Goal: Transaction & Acquisition: Purchase product/service

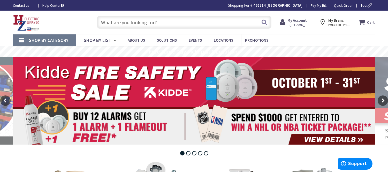
click at [118, 21] on input "text" at bounding box center [184, 22] width 174 height 13
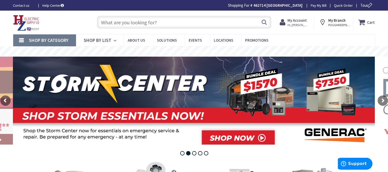
click at [114, 22] on input "text" at bounding box center [184, 22] width 174 height 13
click at [53, 39] on span "Shop By Category" at bounding box center [49, 40] width 40 height 6
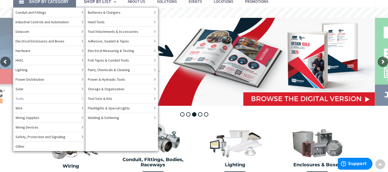
scroll to position [29, 0]
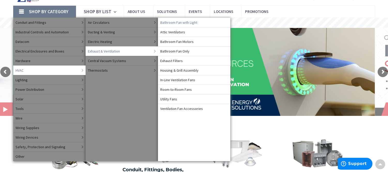
click at [177, 21] on span "Bathroom Fan with Light" at bounding box center [178, 22] width 37 height 5
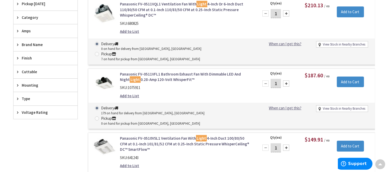
scroll to position [173, 0]
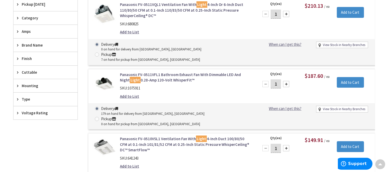
click at [176, 72] on link "Panasonic FV-0511VFL1 Bathroom Exhaust Fan With Dimmable LED And Night Light 0.…" at bounding box center [186, 77] width 132 height 11
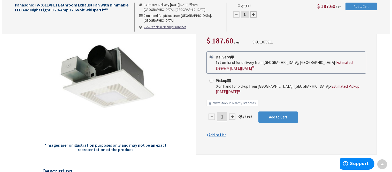
scroll to position [58, 0]
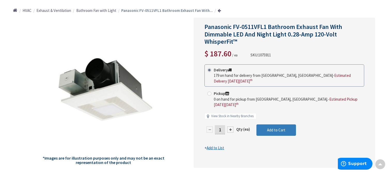
click at [280, 124] on button "Add to Cart" at bounding box center [276, 129] width 40 height 11
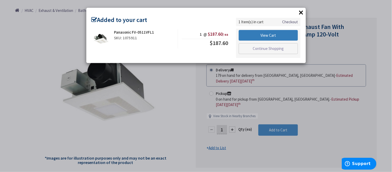
click at [266, 33] on link "View Cart" at bounding box center [268, 35] width 59 height 11
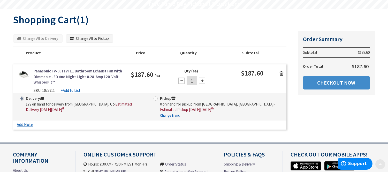
scroll to position [57, 0]
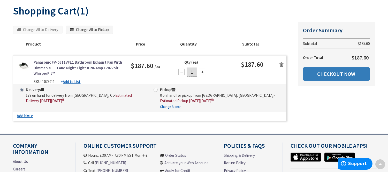
click at [325, 76] on link "Checkout Now" at bounding box center [336, 73] width 67 height 13
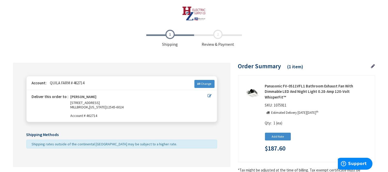
click at [202, 79] on div "Account: [GEOGRAPHIC_DATA] # 462714 Change" at bounding box center [122, 82] width 190 height 13
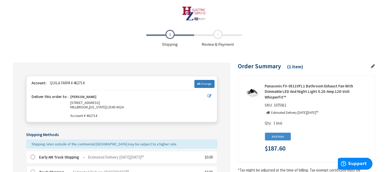
click at [201, 81] on link "Change" at bounding box center [204, 84] width 20 height 8
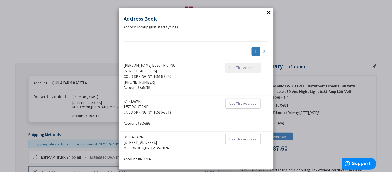
click at [254, 70] on button "Use This Address" at bounding box center [243, 68] width 36 height 10
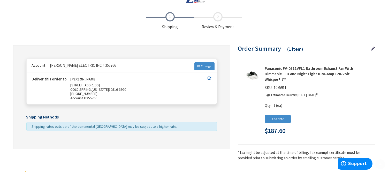
scroll to position [38, 0]
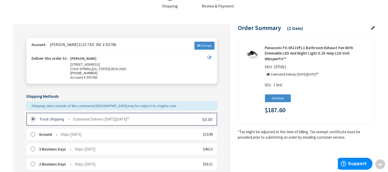
click at [119, 114] on div "Truck Shipping Estimated Delivery on Wednesday, October 8 th $0.00" at bounding box center [121, 119] width 191 height 13
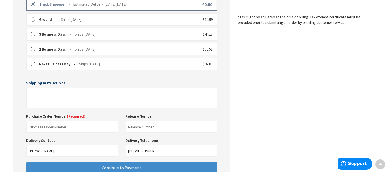
scroll to position [153, 0]
click at [38, 125] on input "text" at bounding box center [71, 127] width 91 height 12
type input "Josh Hammond"
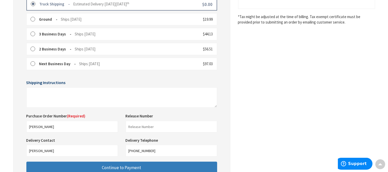
click at [109, 165] on span "Continue to Payment" at bounding box center [121, 168] width 39 height 6
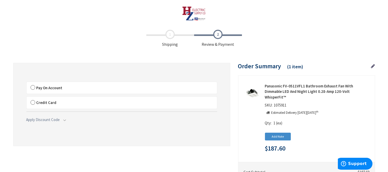
click at [34, 86] on label "Pay On Account" at bounding box center [122, 88] width 190 height 12
click at [27, 83] on input "Pay On Account" at bounding box center [27, 83] width 0 height 0
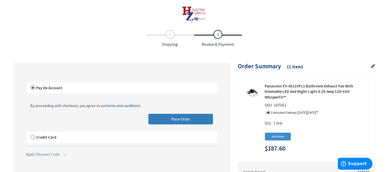
click at [180, 120] on span "Place Order" at bounding box center [180, 119] width 19 height 5
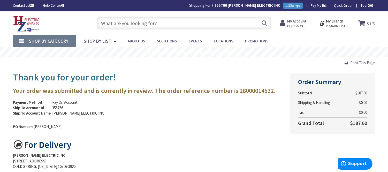
click at [107, 22] on input "text" at bounding box center [184, 23] width 174 height 13
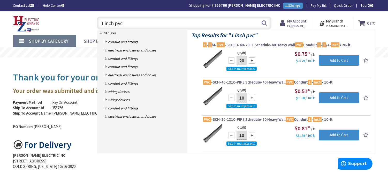
type input "1 inch pvc"
click at [241, 98] on input "10" at bounding box center [241, 97] width 10 height 9
type input "200"
click at [334, 99] on input "Add to Cart" at bounding box center [339, 97] width 41 height 11
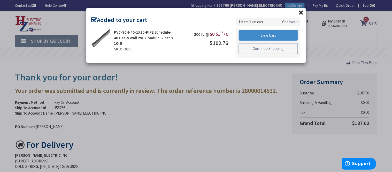
click at [272, 46] on link "Continue Shopping" at bounding box center [268, 48] width 59 height 11
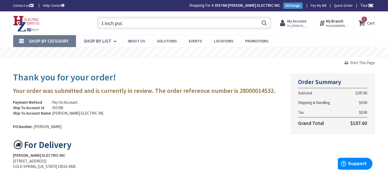
click at [363, 23] on icon at bounding box center [362, 22] width 9 height 9
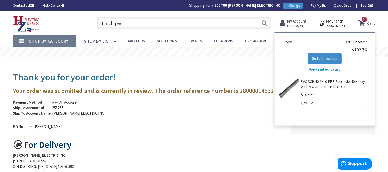
click at [321, 67] on span "View and edit cart" at bounding box center [324, 69] width 31 height 5
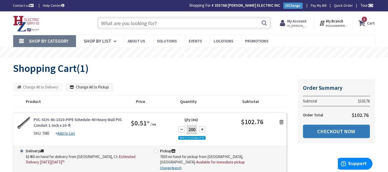
click at [345, 128] on link "Checkout Now" at bounding box center [336, 131] width 67 height 13
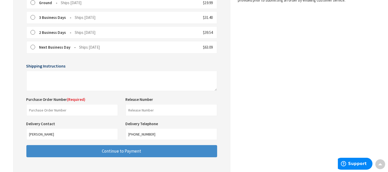
scroll to position [172, 0]
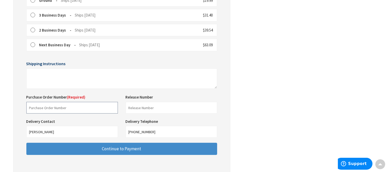
click at [60, 107] on input "text" at bounding box center [71, 108] width 91 height 12
type input "Shop"
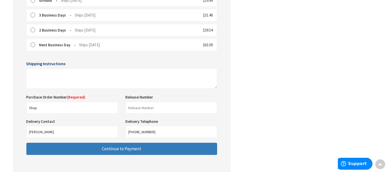
click at [77, 144] on button "Continue to Payment" at bounding box center [121, 149] width 191 height 12
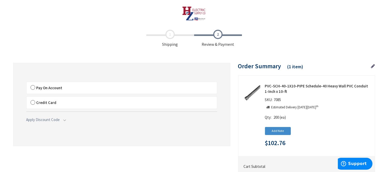
click at [32, 87] on label "Pay On Account" at bounding box center [122, 88] width 190 height 12
click at [27, 83] on input "Pay On Account" at bounding box center [27, 83] width 0 height 0
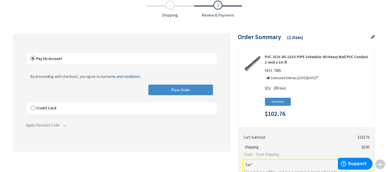
scroll to position [29, 0]
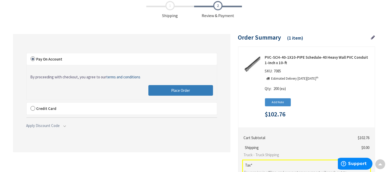
click at [188, 89] on span "Place Order" at bounding box center [180, 90] width 19 height 5
